Goal: Book appointment/travel/reservation

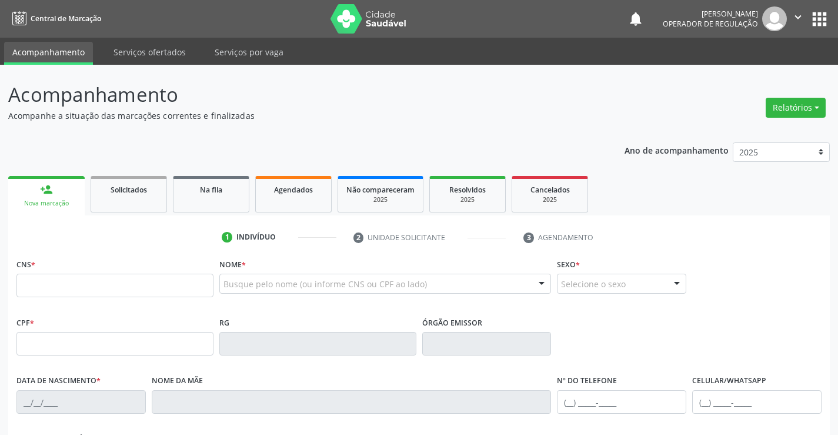
click at [39, 299] on fieldset "CNS *" at bounding box center [114, 280] width 197 height 50
click at [39, 291] on input "text" at bounding box center [114, 286] width 197 height 24
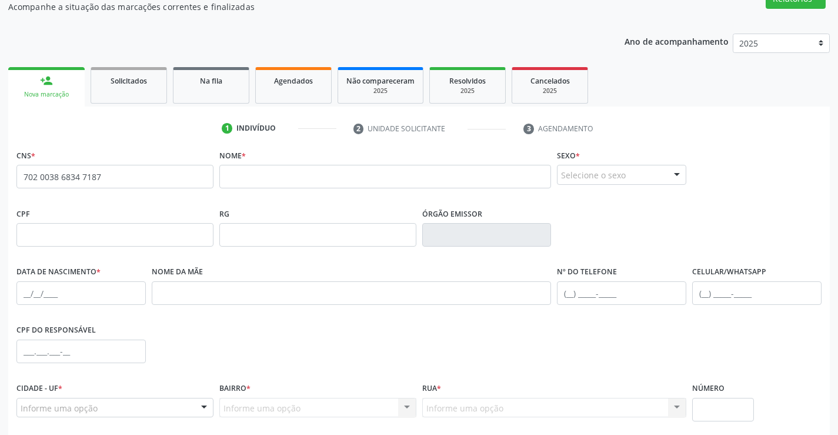
scroll to position [149, 0]
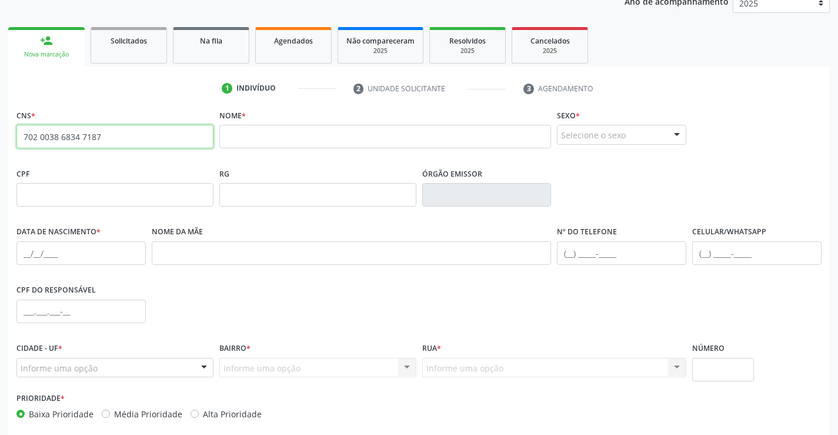
drag, startPoint x: 22, startPoint y: 138, endPoint x: 117, endPoint y: 155, distance: 96.2
click at [117, 155] on fieldset "CNS * 702 0038 6834 7187 none" at bounding box center [114, 131] width 197 height 50
type input "702 6077 1308 5144"
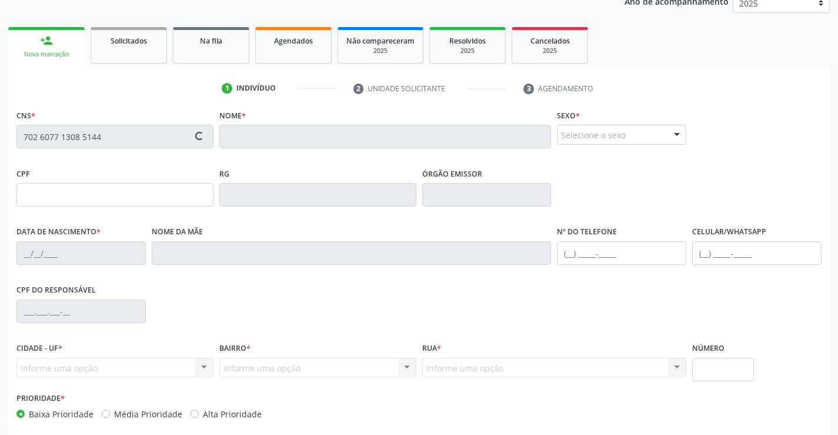
type input "2317083432"
type input "[DATE]"
type input "[PHONE_NUMBER]"
type input "092.108.115-42"
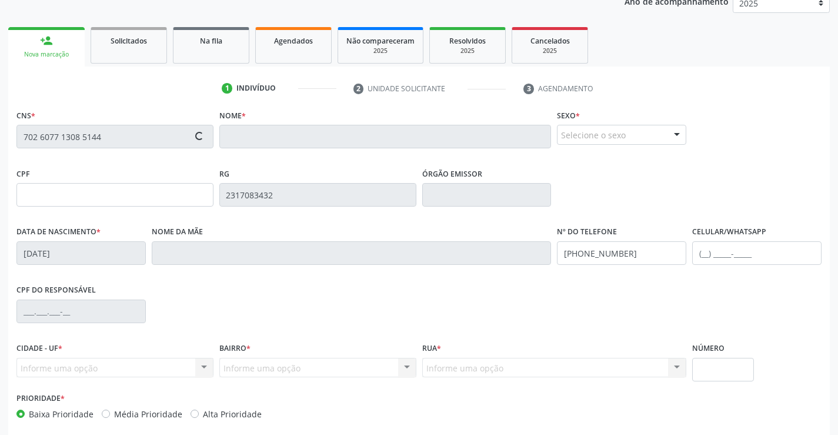
type input "SN"
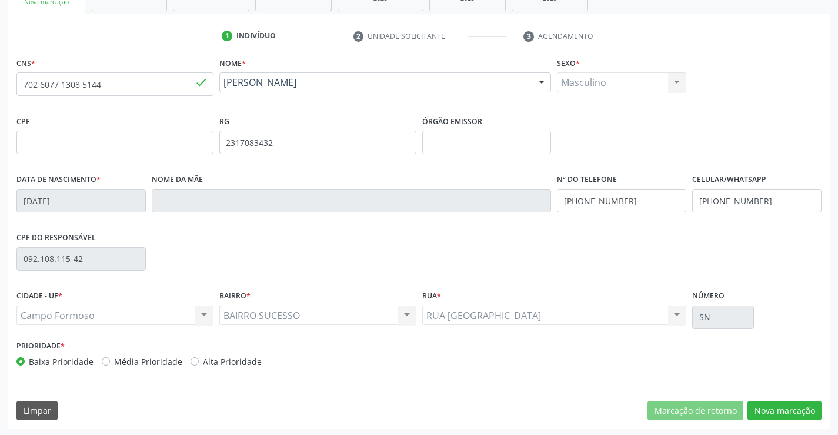
scroll to position [203, 0]
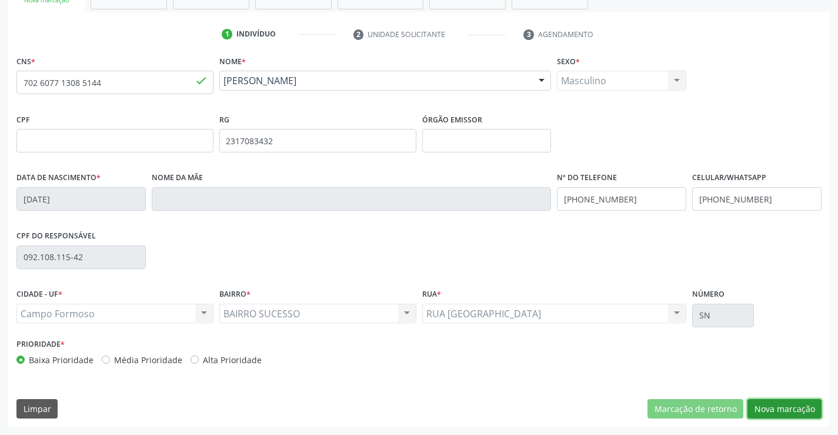
click at [783, 411] on button "Nova marcação" at bounding box center [785, 409] width 74 height 20
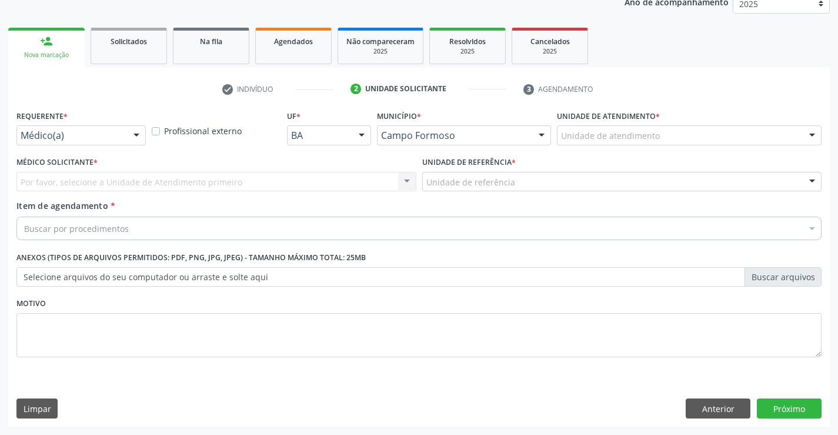
click at [136, 135] on div at bounding box center [137, 136] width 18 height 20
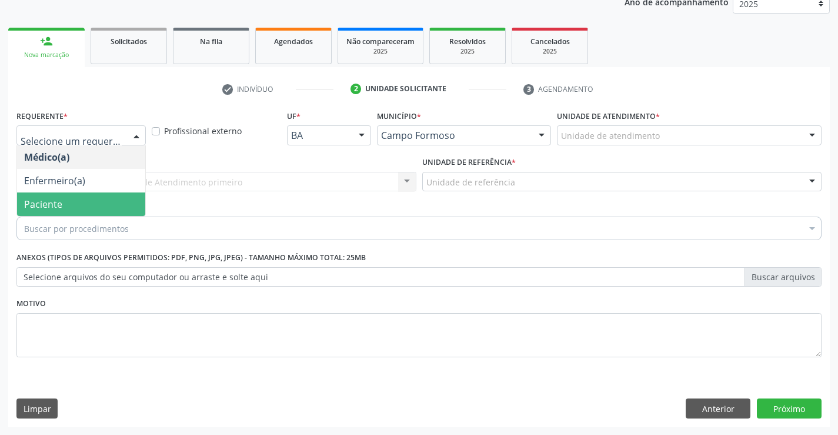
click at [74, 199] on span "Paciente" at bounding box center [81, 204] width 128 height 24
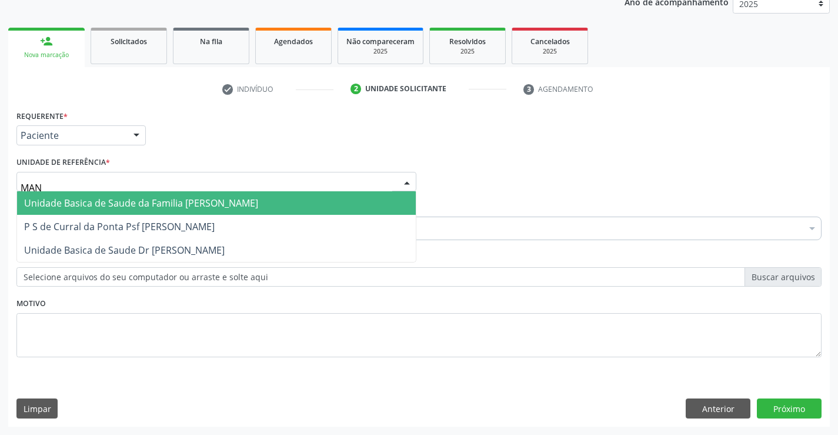
type input "MANI"
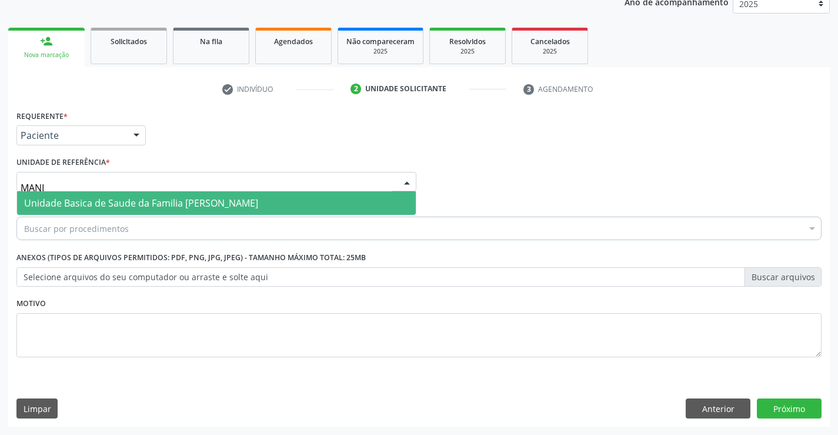
click at [58, 202] on span "Unidade Basica de Saude da Familia [PERSON_NAME]" at bounding box center [141, 202] width 234 height 13
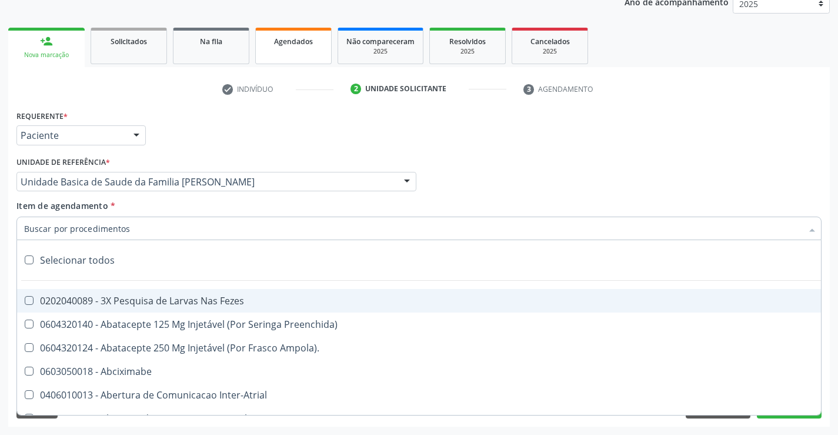
click at [286, 48] on link "Agendados" at bounding box center [293, 46] width 76 height 36
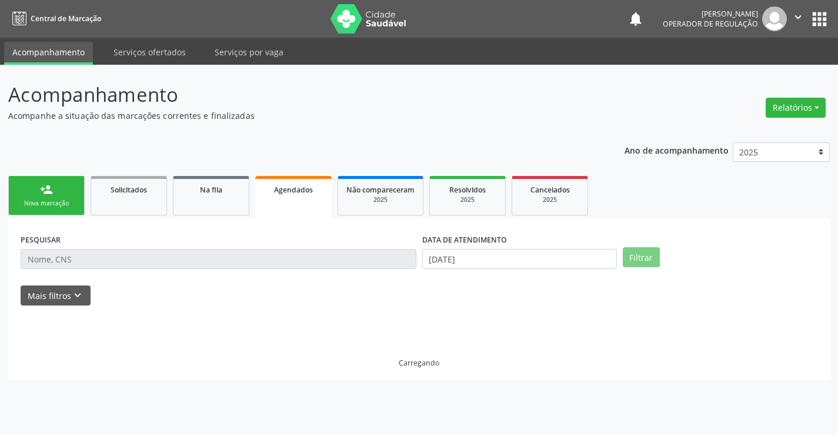
scroll to position [0, 0]
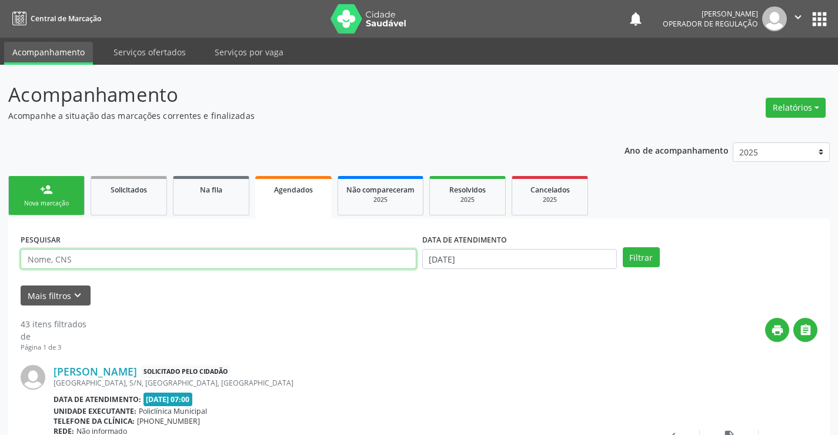
click at [47, 255] on input "text" at bounding box center [219, 259] width 396 height 20
type input "702607713085144"
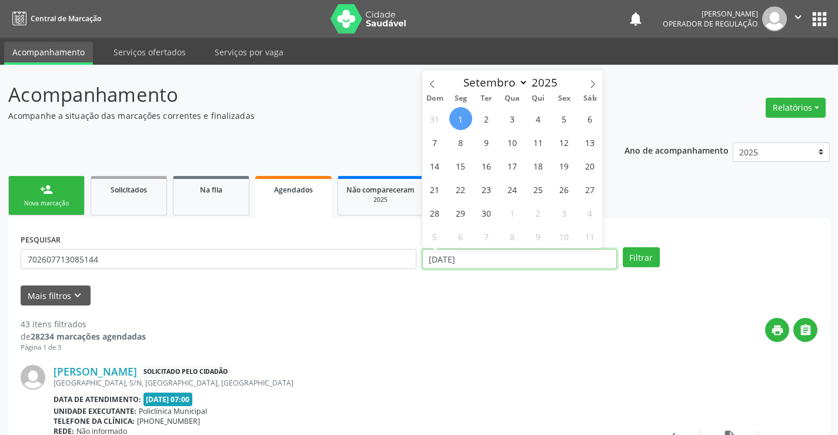
drag, startPoint x: 428, startPoint y: 258, endPoint x: 486, endPoint y: 258, distance: 57.6
click at [486, 258] on input "[DATE]" at bounding box center [519, 259] width 195 height 20
click at [633, 261] on button "Filtrar" at bounding box center [641, 257] width 37 height 20
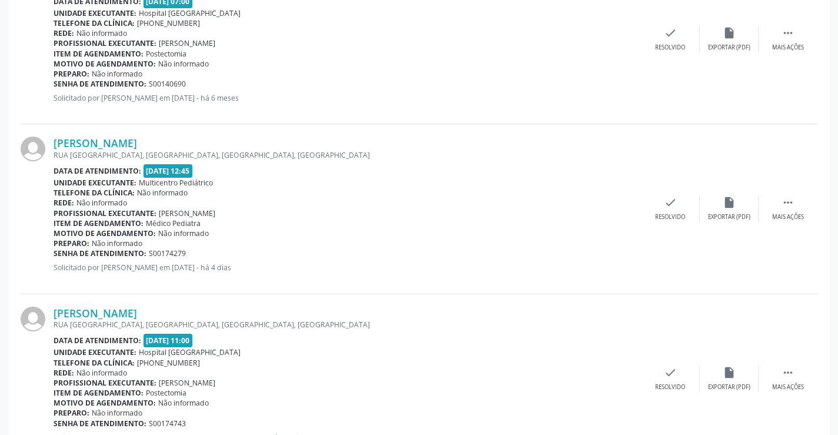
scroll to position [1125, 0]
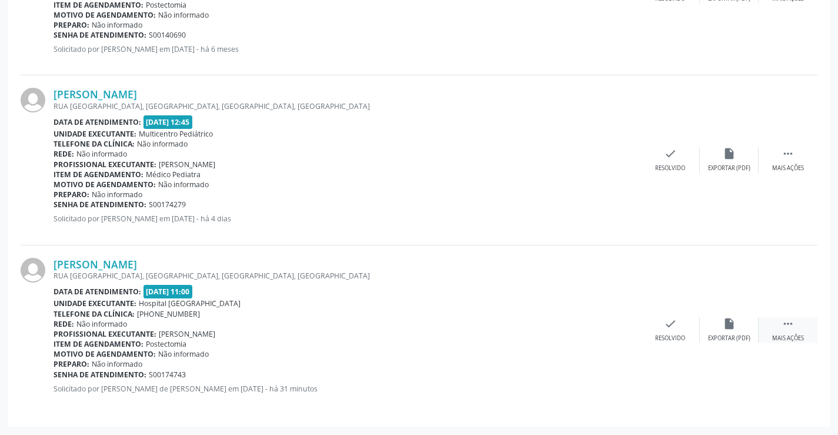
click at [791, 326] on icon "" at bounding box center [788, 323] width 13 height 13
click at [552, 324] on icon "print" at bounding box center [552, 323] width 13 height 13
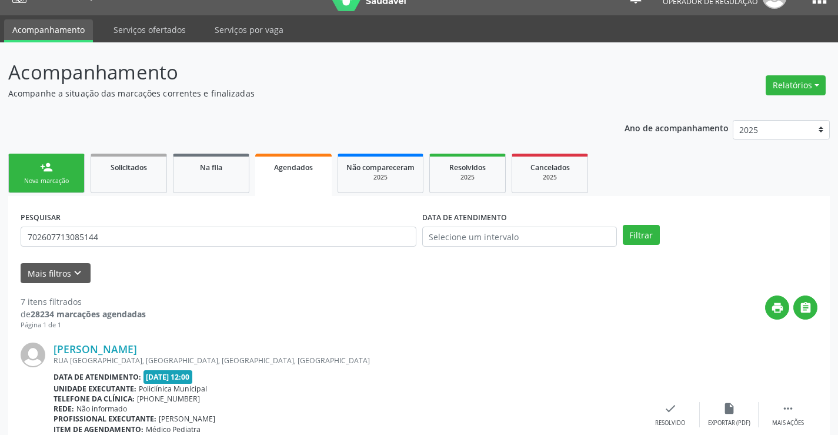
scroll to position [0, 0]
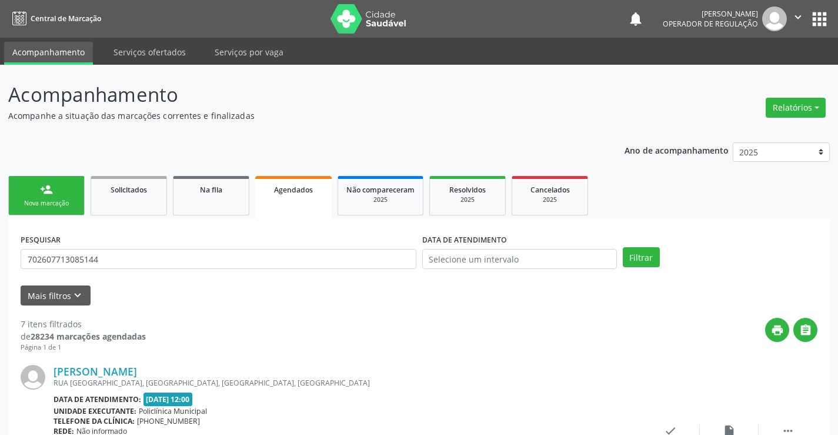
click at [56, 204] on div "Nova marcação" at bounding box center [46, 203] width 59 height 9
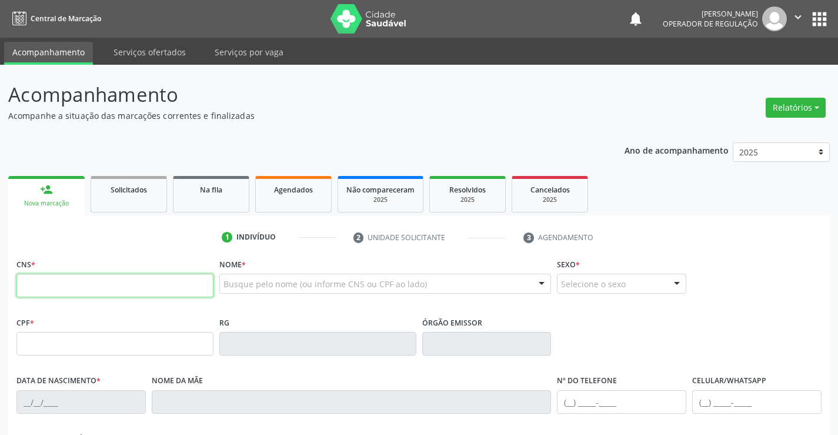
click at [54, 285] on input "text" at bounding box center [114, 286] width 197 height 24
type input "700 5049 0679 0658"
type input "602777021"
type input "[DATE]"
type input "[PHONE_NUMBER]"
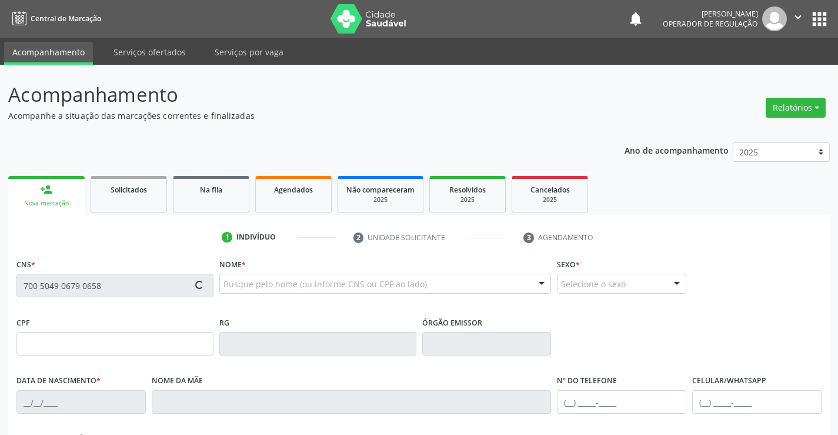
type input "[PHONE_NUMBER]"
type input "023.066.145-98"
type input "S/N"
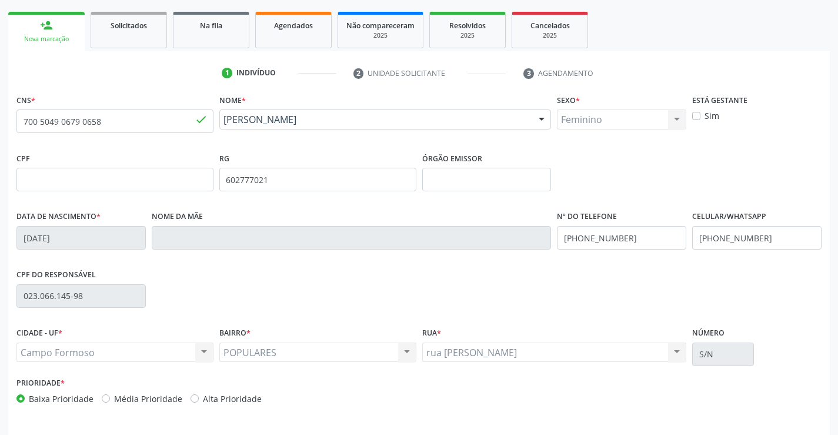
scroll to position [203, 0]
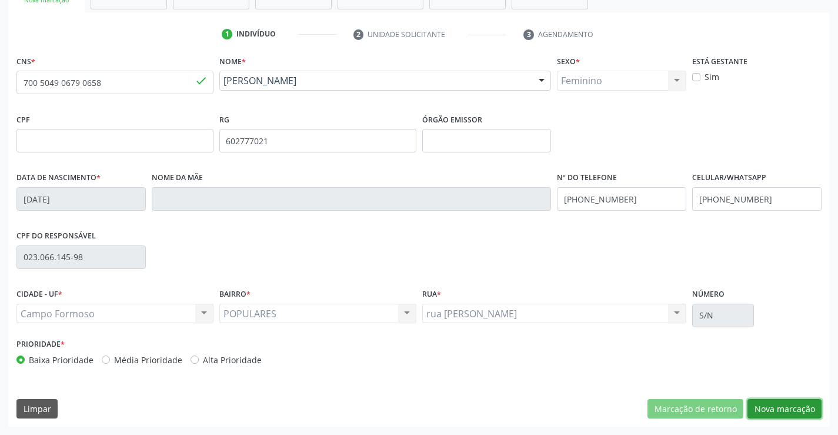
click at [781, 408] on button "Nova marcação" at bounding box center [785, 409] width 74 height 20
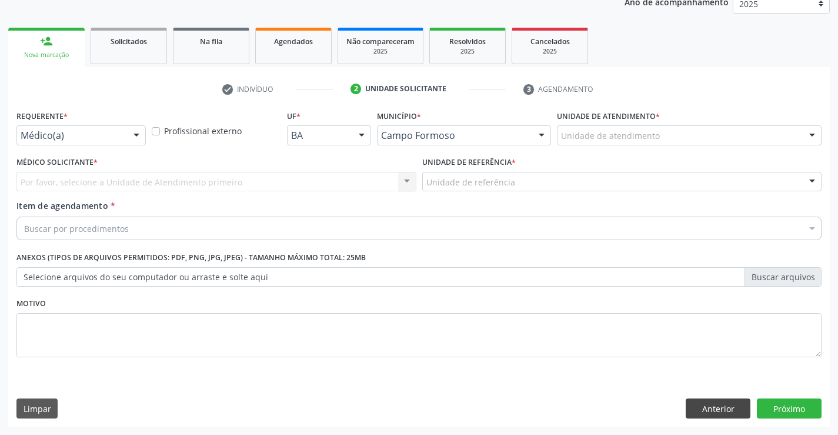
scroll to position [148, 0]
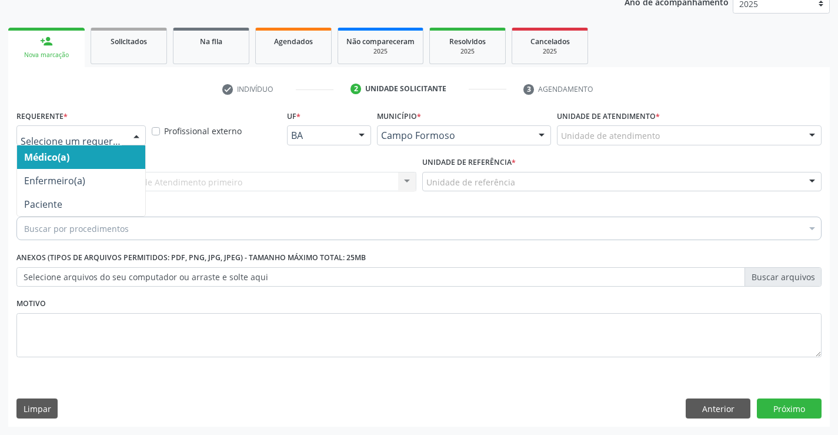
click at [136, 135] on div at bounding box center [137, 136] width 18 height 20
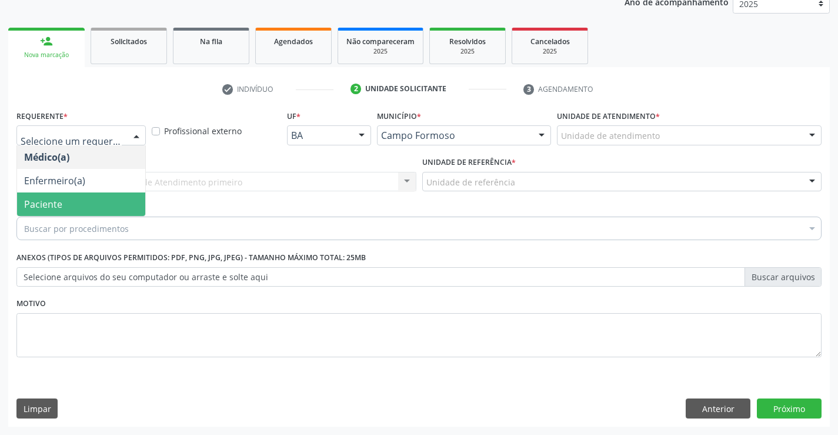
click at [68, 207] on span "Paciente" at bounding box center [81, 204] width 128 height 24
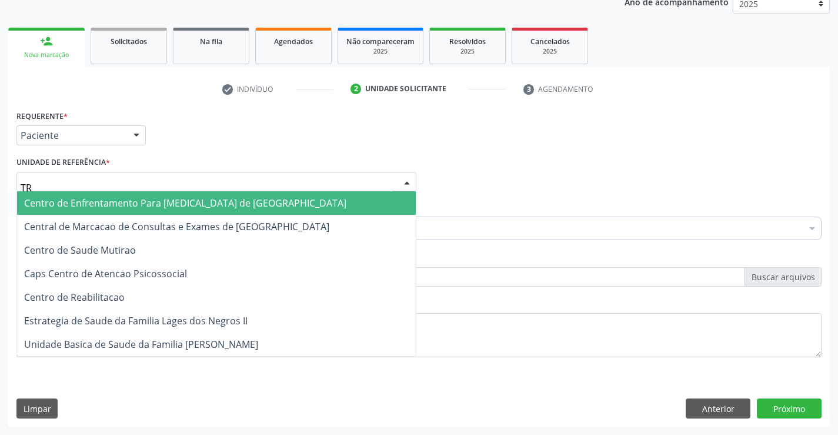
type input "TRA"
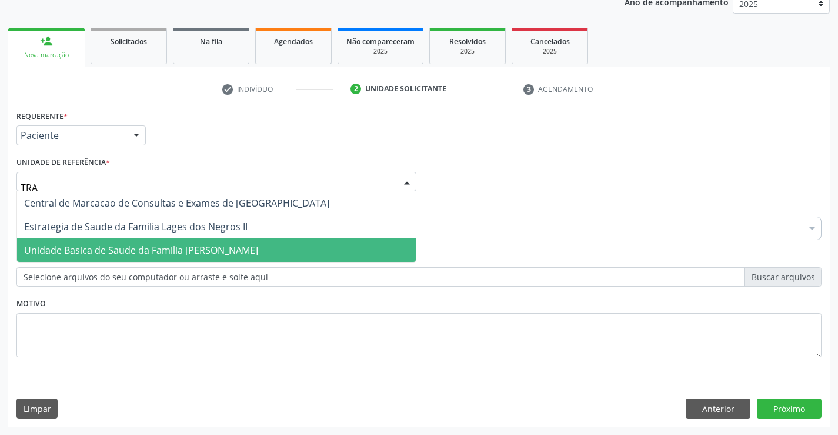
click at [168, 252] on span "Unidade Basica de Saude da Familia [PERSON_NAME]" at bounding box center [141, 250] width 234 height 13
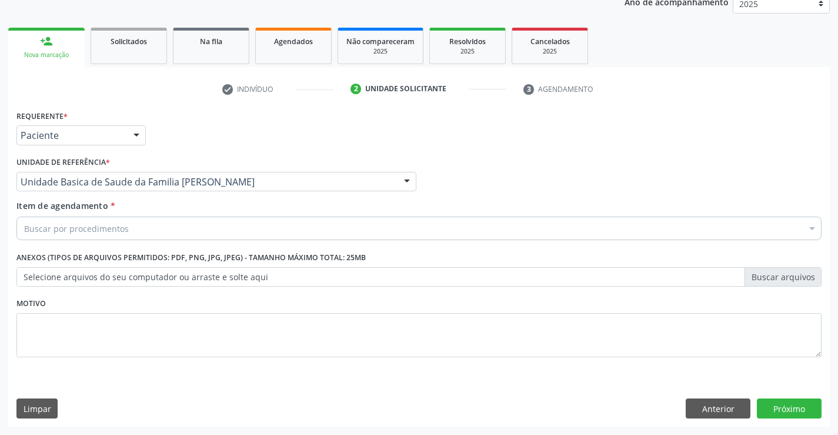
click at [154, 227] on div "Buscar por procedimentos" at bounding box center [418, 228] width 805 height 24
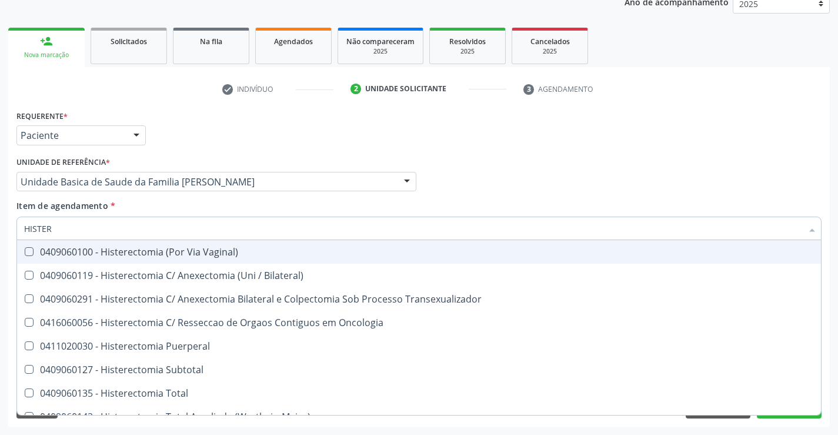
type input "HISTERE"
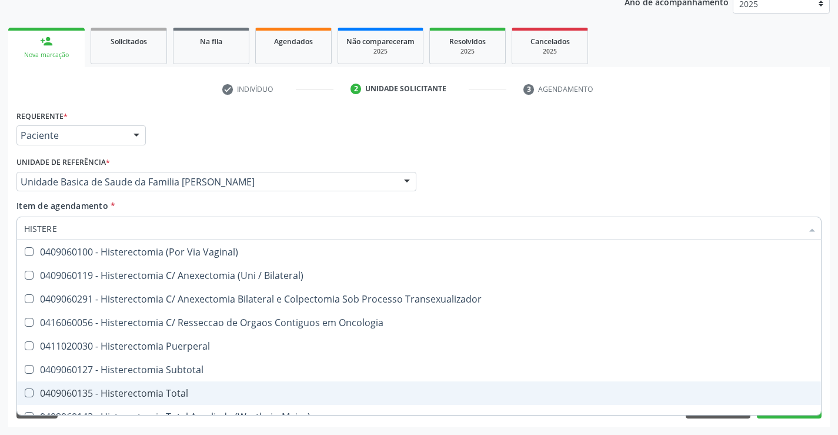
click at [135, 392] on div "0409060135 - Histerectomia Total" at bounding box center [419, 392] width 790 height 9
checkbox Total "true"
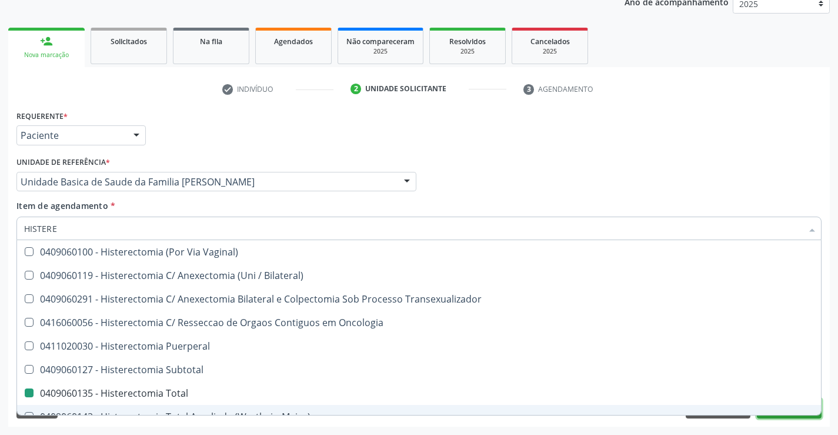
click at [786, 416] on button "Próximo" at bounding box center [789, 408] width 65 height 20
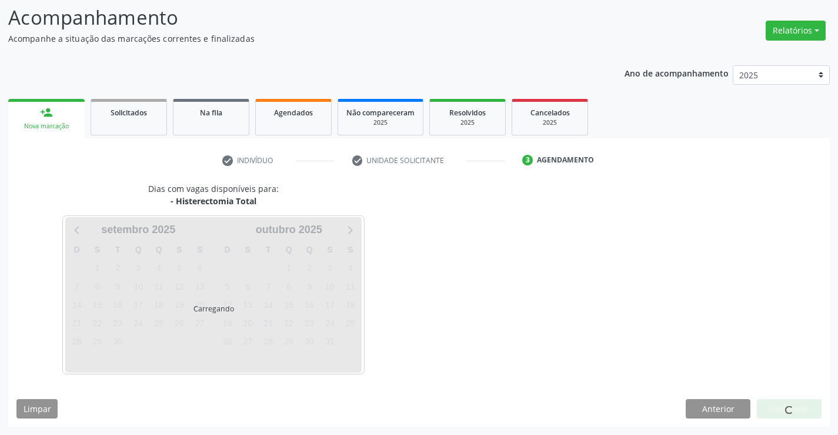
scroll to position [77, 0]
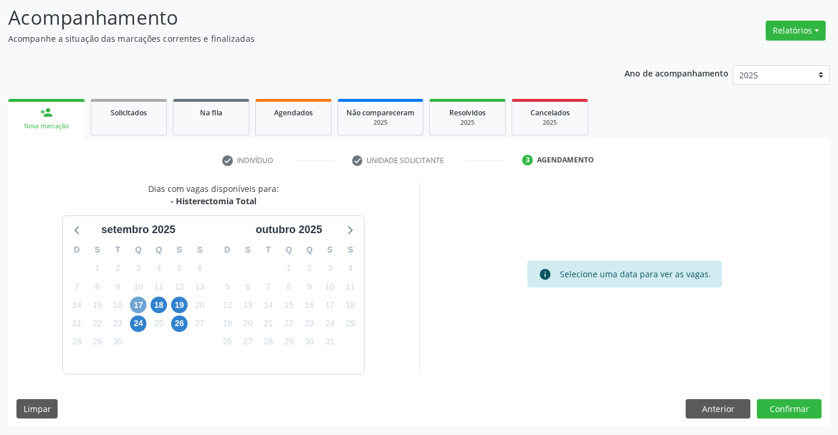
click at [135, 301] on span "17" at bounding box center [138, 304] width 16 height 16
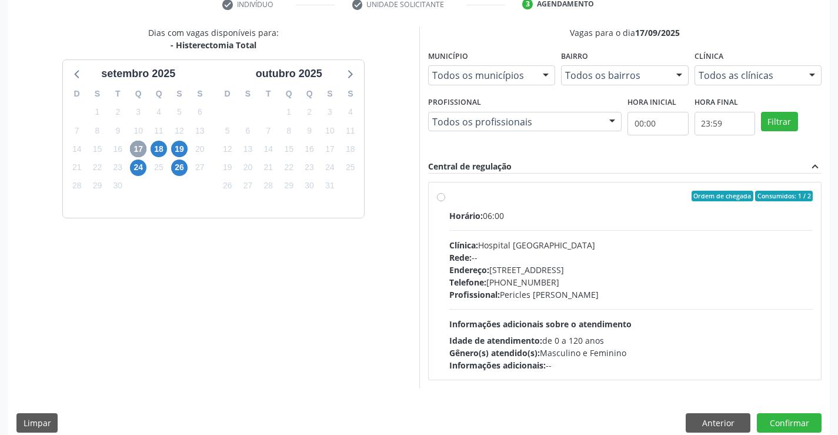
scroll to position [218, 0]
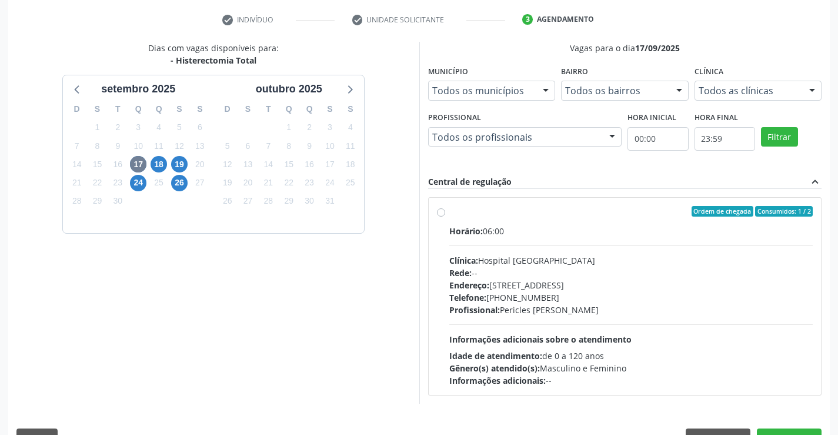
click at [449, 214] on label "Ordem de chegada Consumidos: 1 / 2 Horário: 06:00 Clínica: Hospital [GEOGRAPHIC…" at bounding box center [631, 296] width 364 height 181
click at [440, 214] on input "Ordem de chegada Consumidos: 1 / 2 Horário: 06:00 Clínica: Hospital [GEOGRAPHIC…" at bounding box center [441, 211] width 8 height 11
radio input "true"
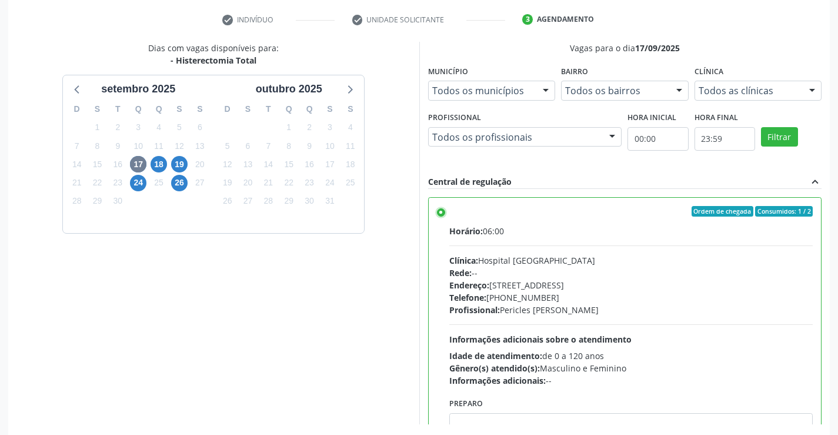
scroll to position [268, 0]
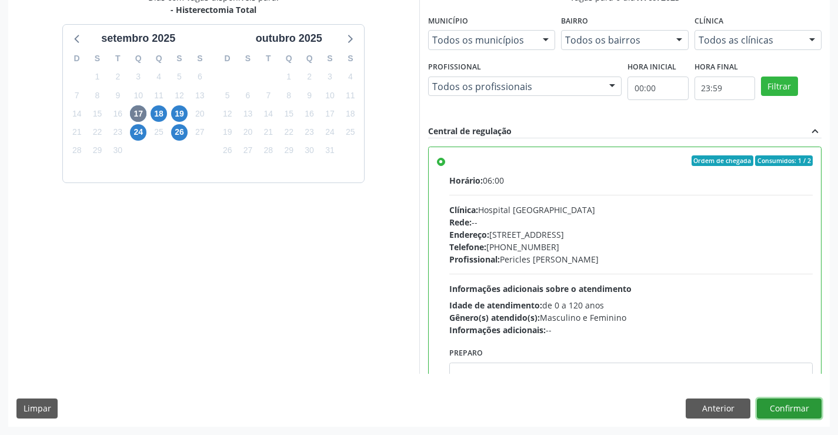
click at [787, 404] on button "Confirmar" at bounding box center [789, 408] width 65 height 20
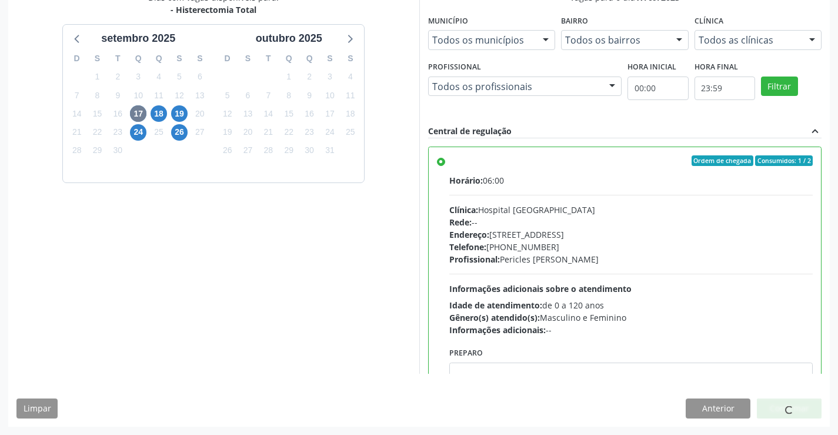
scroll to position [0, 0]
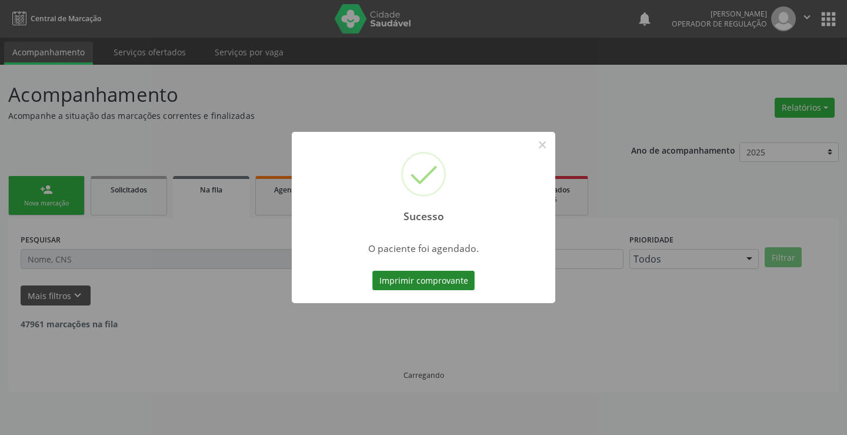
click at [412, 283] on button "Imprimir comprovante" at bounding box center [423, 281] width 102 height 20
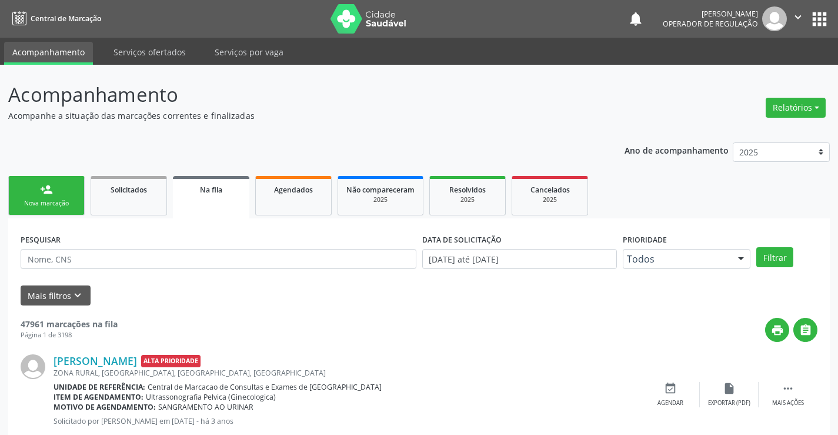
click at [799, 16] on icon "" at bounding box center [798, 17] width 13 height 13
click at [743, 68] on link "Sair" at bounding box center [768, 72] width 81 height 16
